Goal: Task Accomplishment & Management: Manage account settings

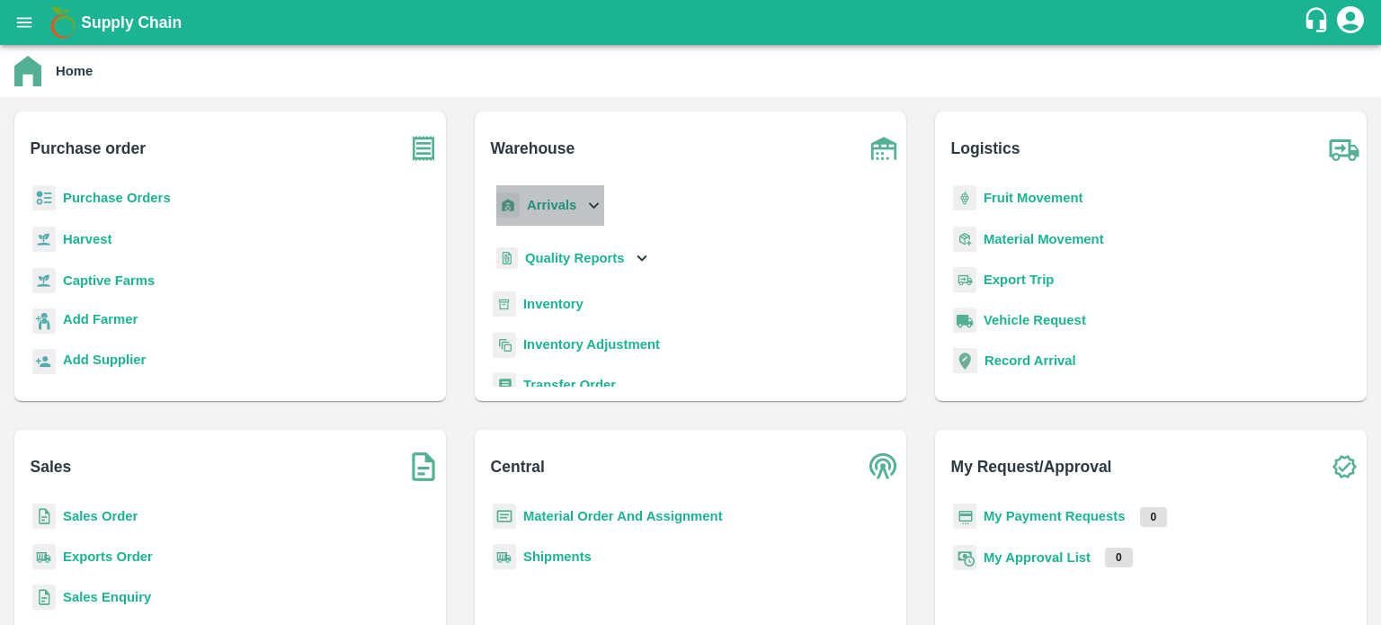
click at [597, 210] on icon at bounding box center [594, 205] width 20 height 20
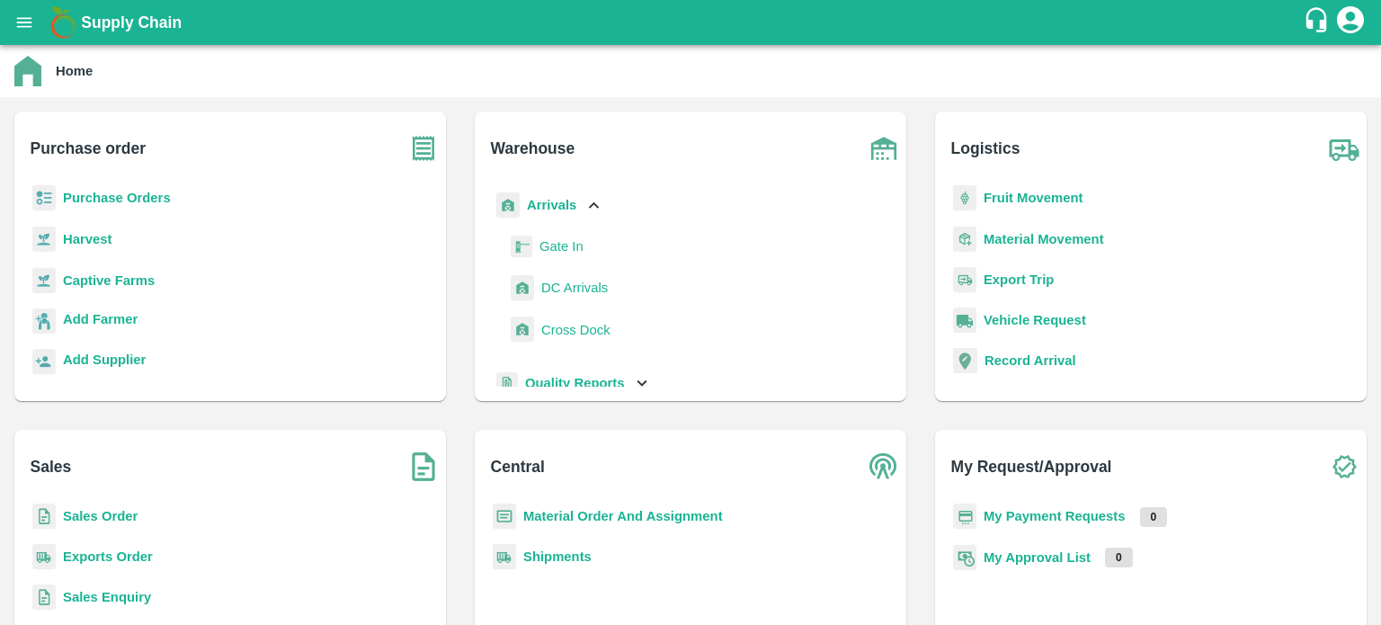
click at [572, 292] on span "DC Arrivals" at bounding box center [574, 288] width 67 height 20
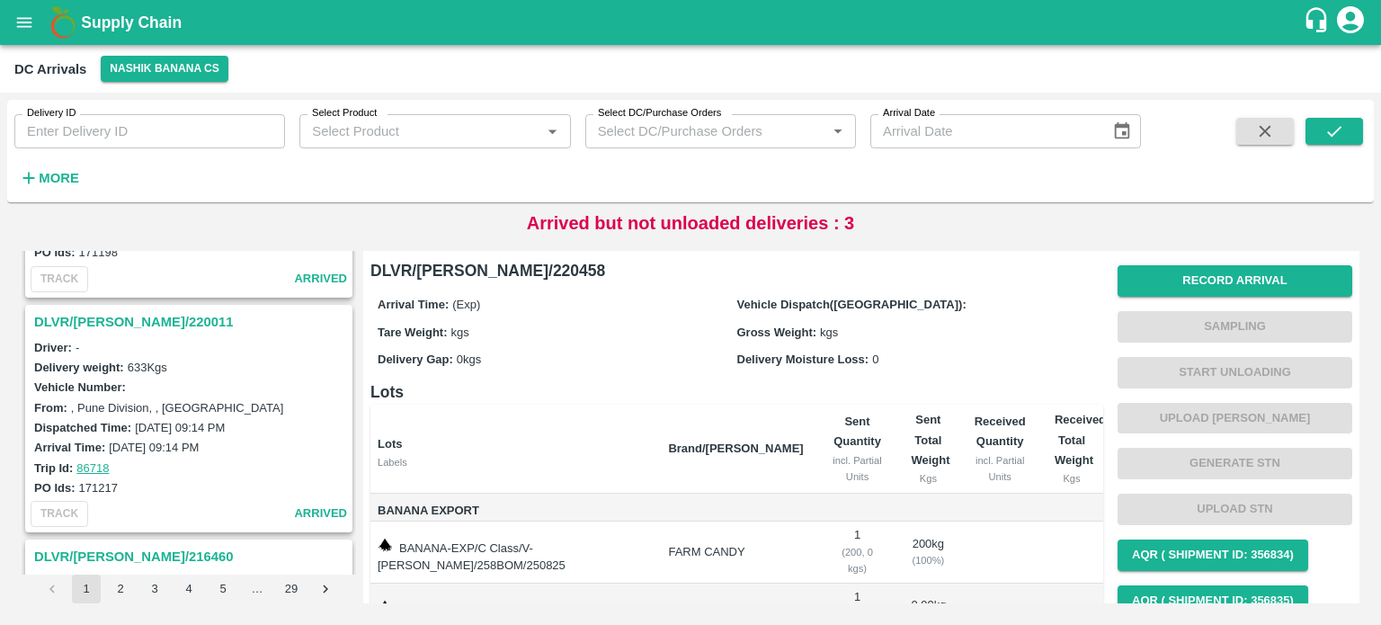
scroll to position [3917, 0]
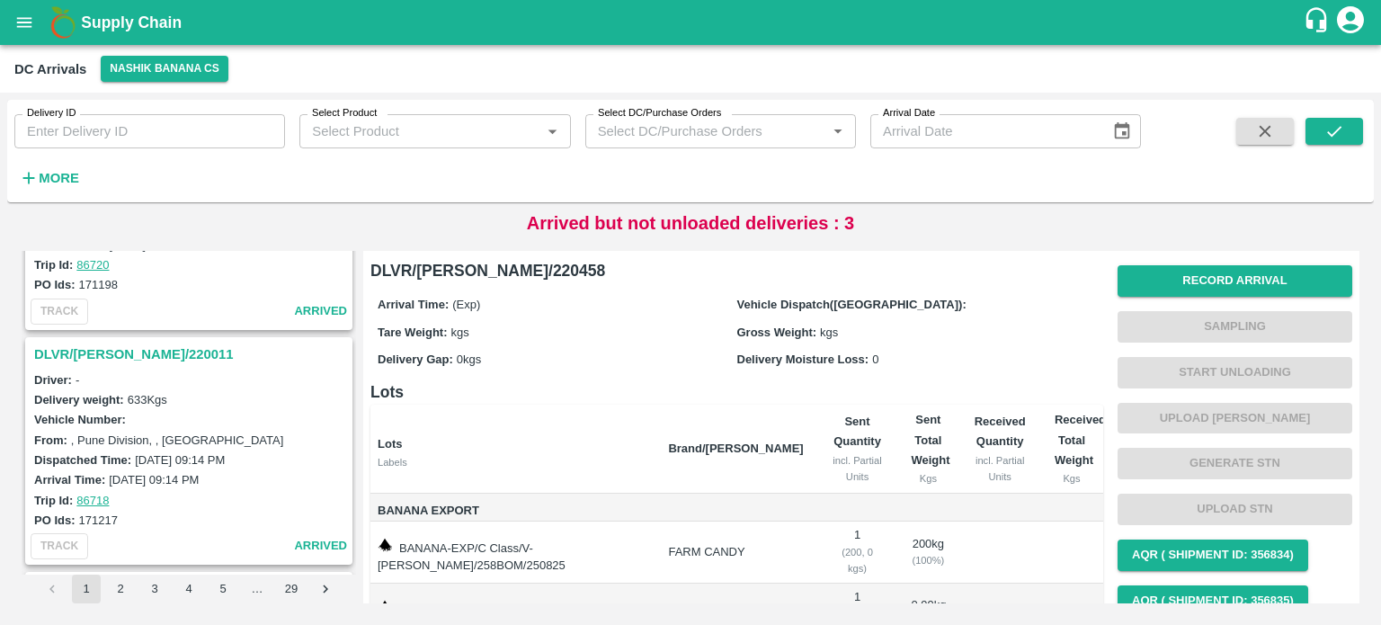
click at [112, 343] on h3 "DLVR/[PERSON_NAME]/220011" at bounding box center [191, 354] width 315 height 23
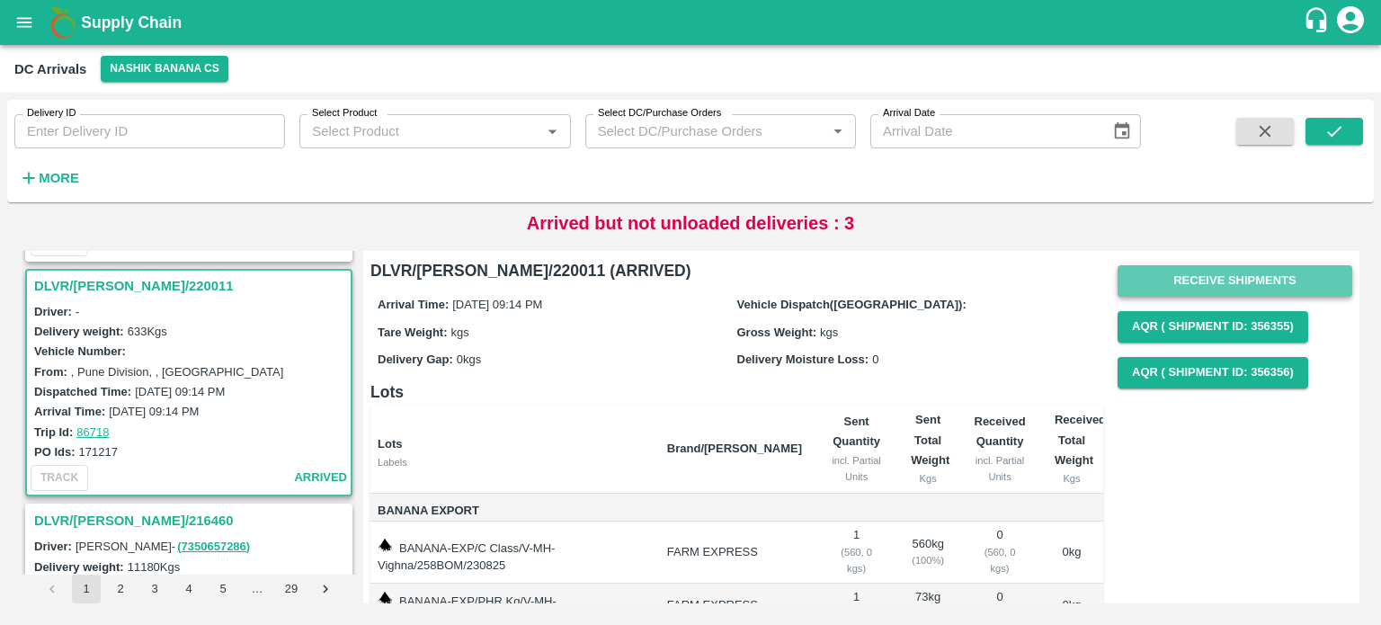
click at [1200, 273] on button "Receive Shipments" at bounding box center [1235, 280] width 235 height 31
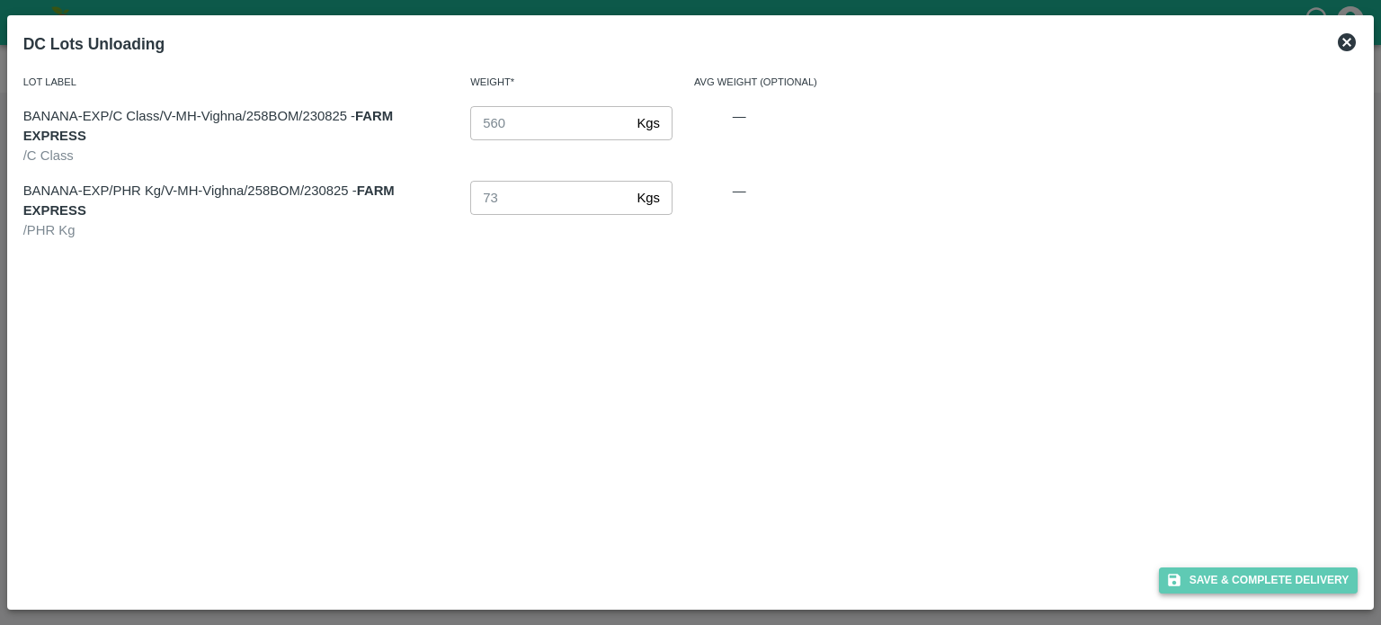
click at [1248, 576] on button "Save & Complete Delivery" at bounding box center [1259, 580] width 200 height 26
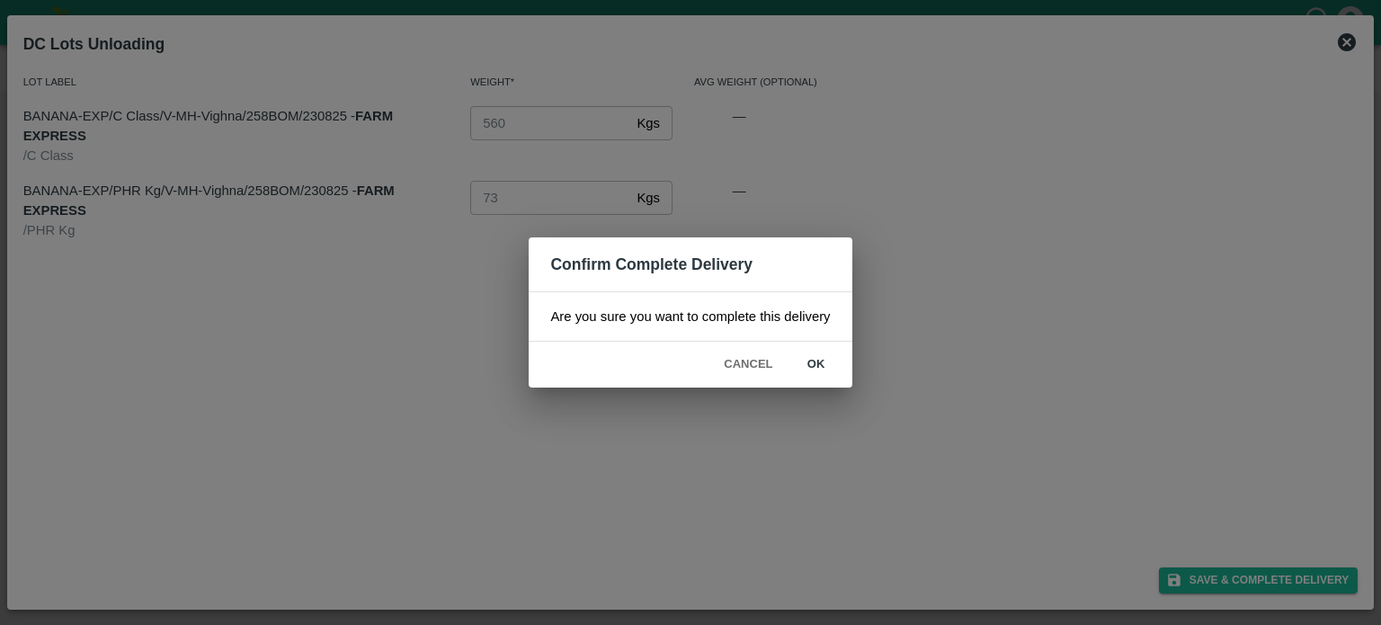
click at [817, 362] on button "ok" at bounding box center [817, 364] width 58 height 31
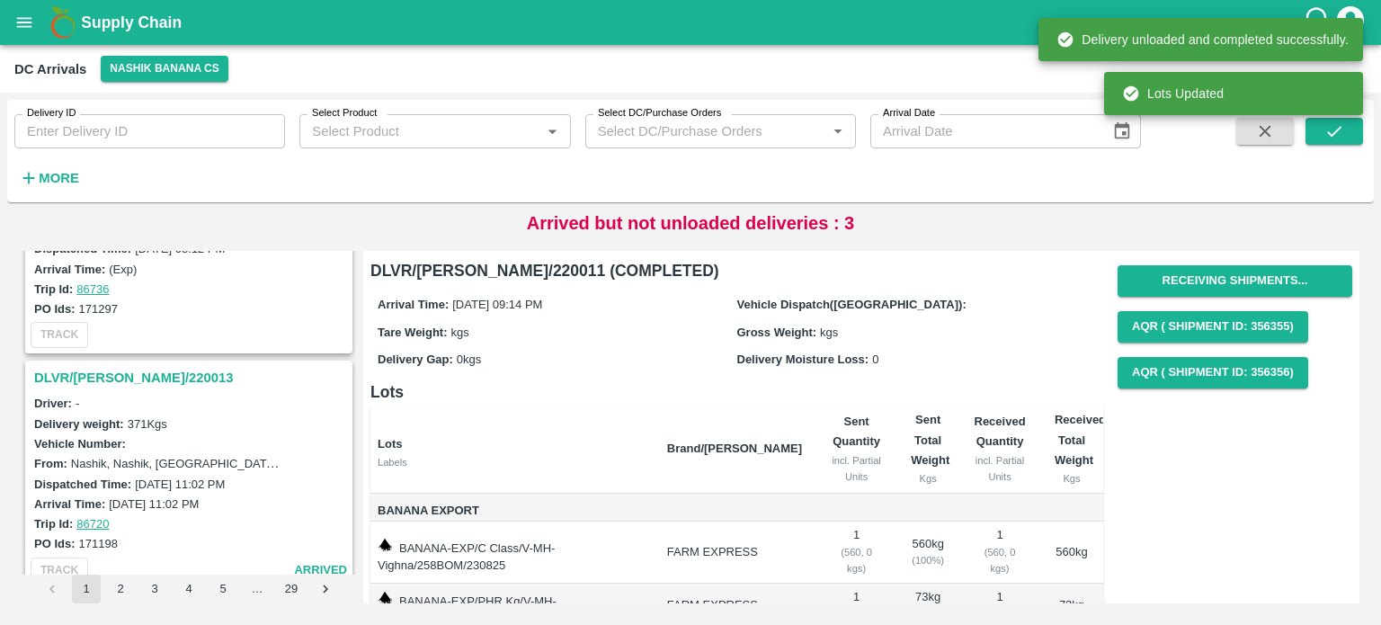
scroll to position [3658, 0]
click at [129, 367] on h3 "DLVR/[PERSON_NAME]/220013" at bounding box center [191, 378] width 315 height 23
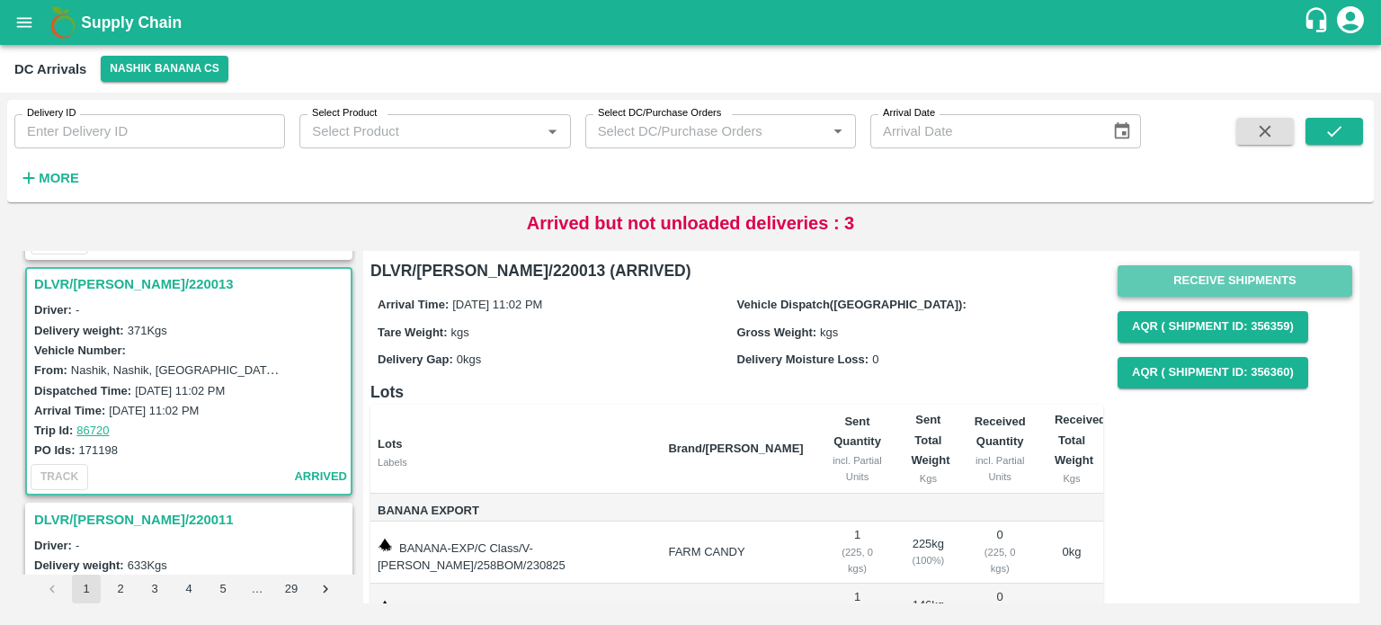
click at [1204, 280] on button "Receive Shipments" at bounding box center [1235, 280] width 235 height 31
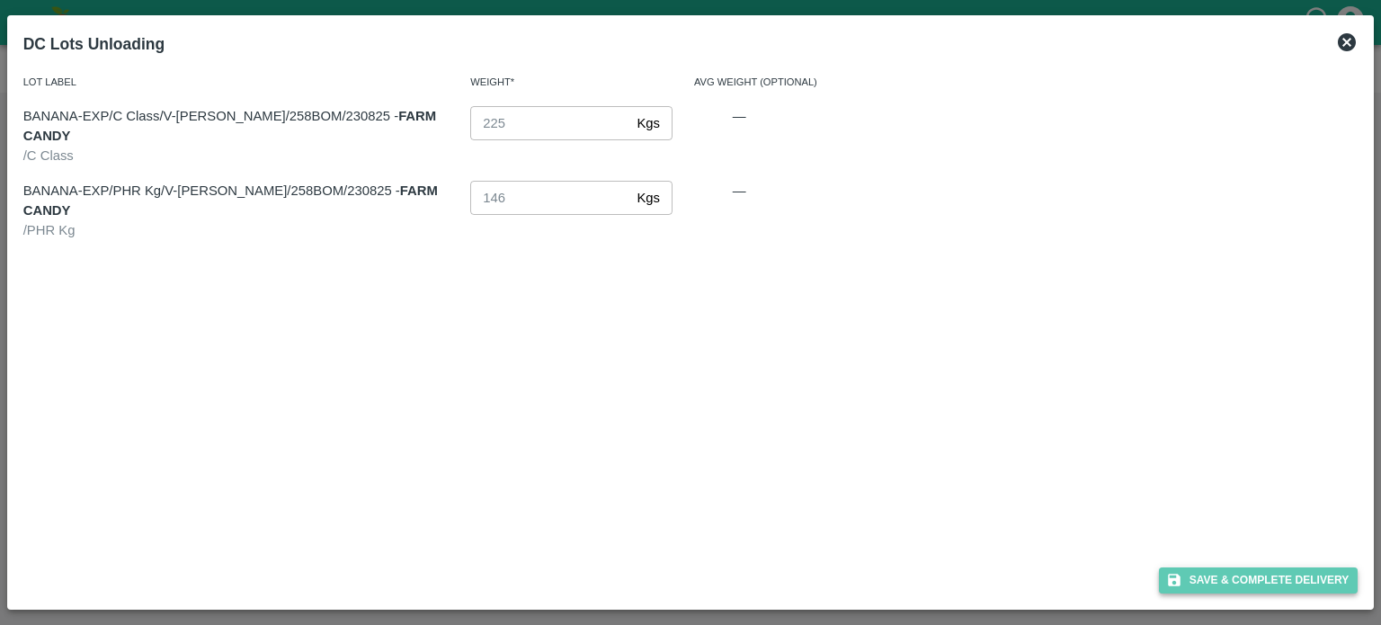
click at [1267, 576] on button "Save & Complete Delivery" at bounding box center [1259, 580] width 200 height 26
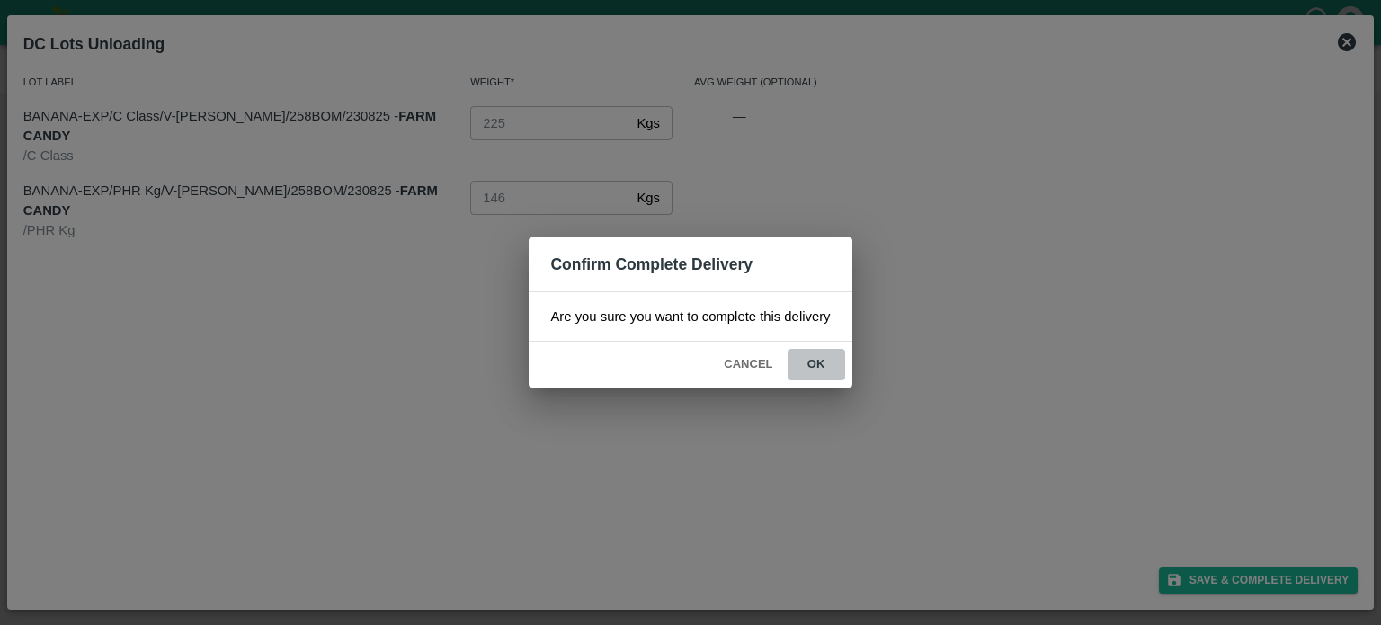
click at [821, 362] on button "ok" at bounding box center [817, 364] width 58 height 31
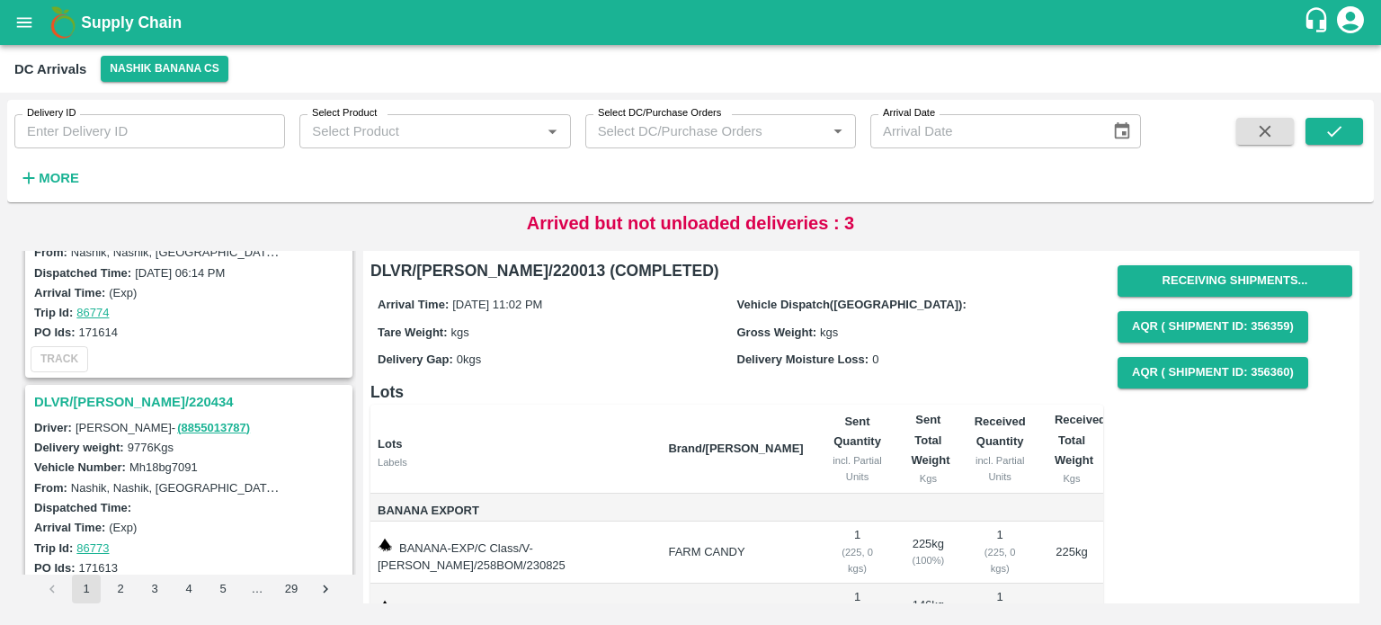
scroll to position [1988, 0]
click at [101, 394] on h3 "DLVR/[PERSON_NAME]/220434" at bounding box center [191, 403] width 315 height 23
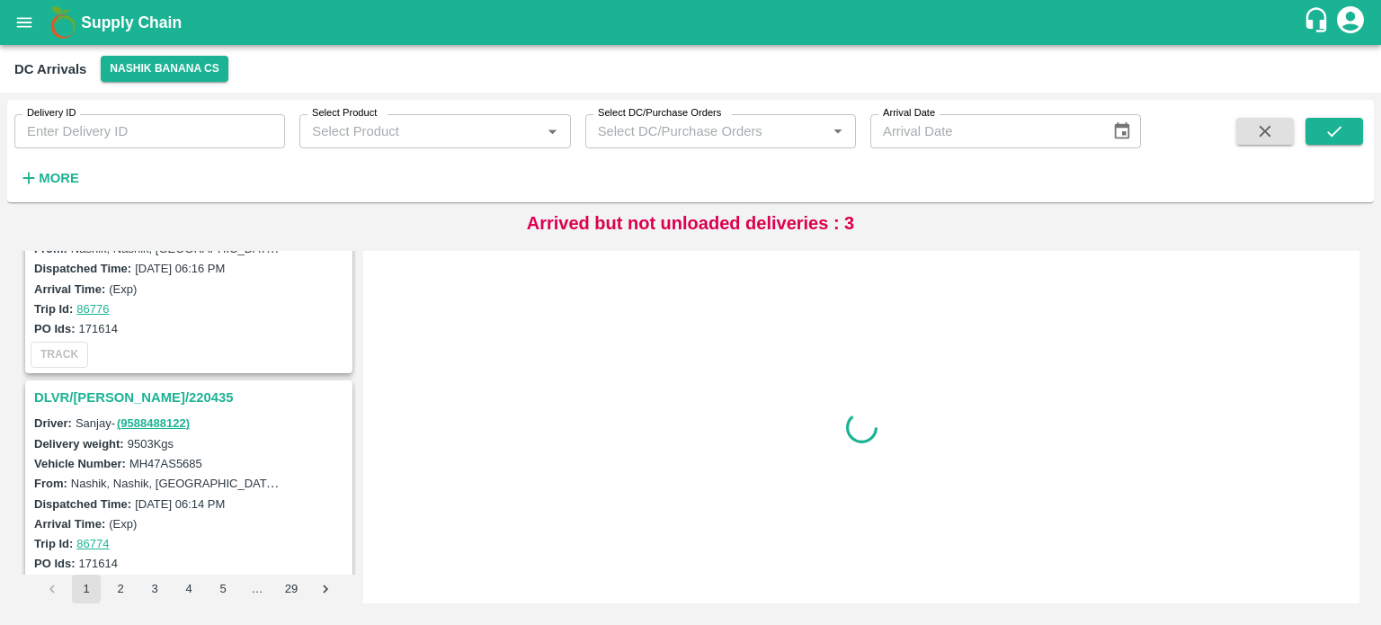
scroll to position [1757, 0]
click at [101, 383] on div "DLVR/[PERSON_NAME]/220435" at bounding box center [189, 398] width 324 height 31
click at [108, 387] on h3 "DLVR/[PERSON_NAME]/220435" at bounding box center [191, 398] width 315 height 23
